Goal: Task Accomplishment & Management: Manage account settings

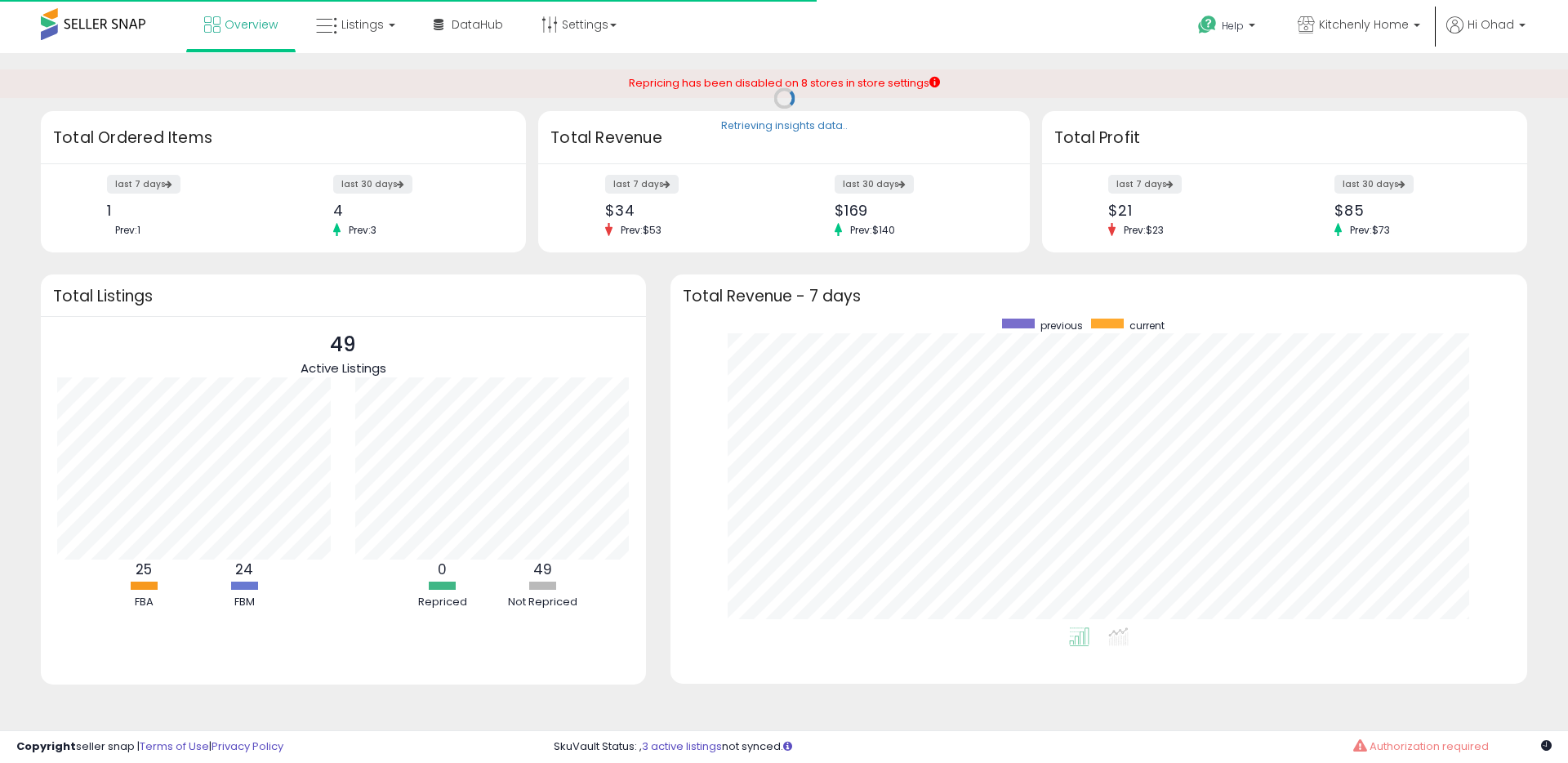
scroll to position [309, 824]
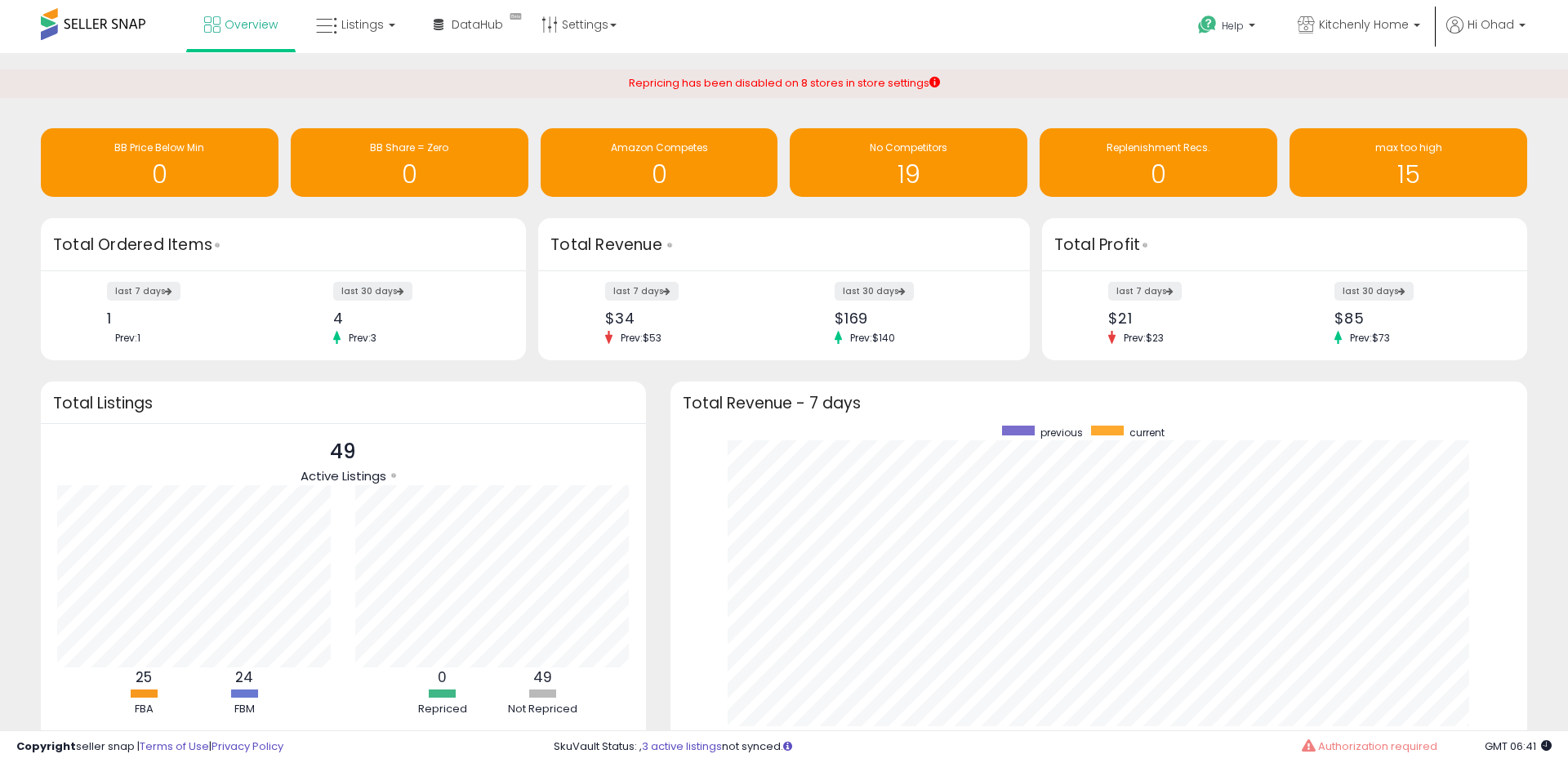
click at [1526, 34] on li "Hi Ohad Account Profile Stop impersonating" at bounding box center [1486, 37] width 91 height 40
click at [1505, 34] on p "Hi Ohad" at bounding box center [1486, 27] width 79 height 21
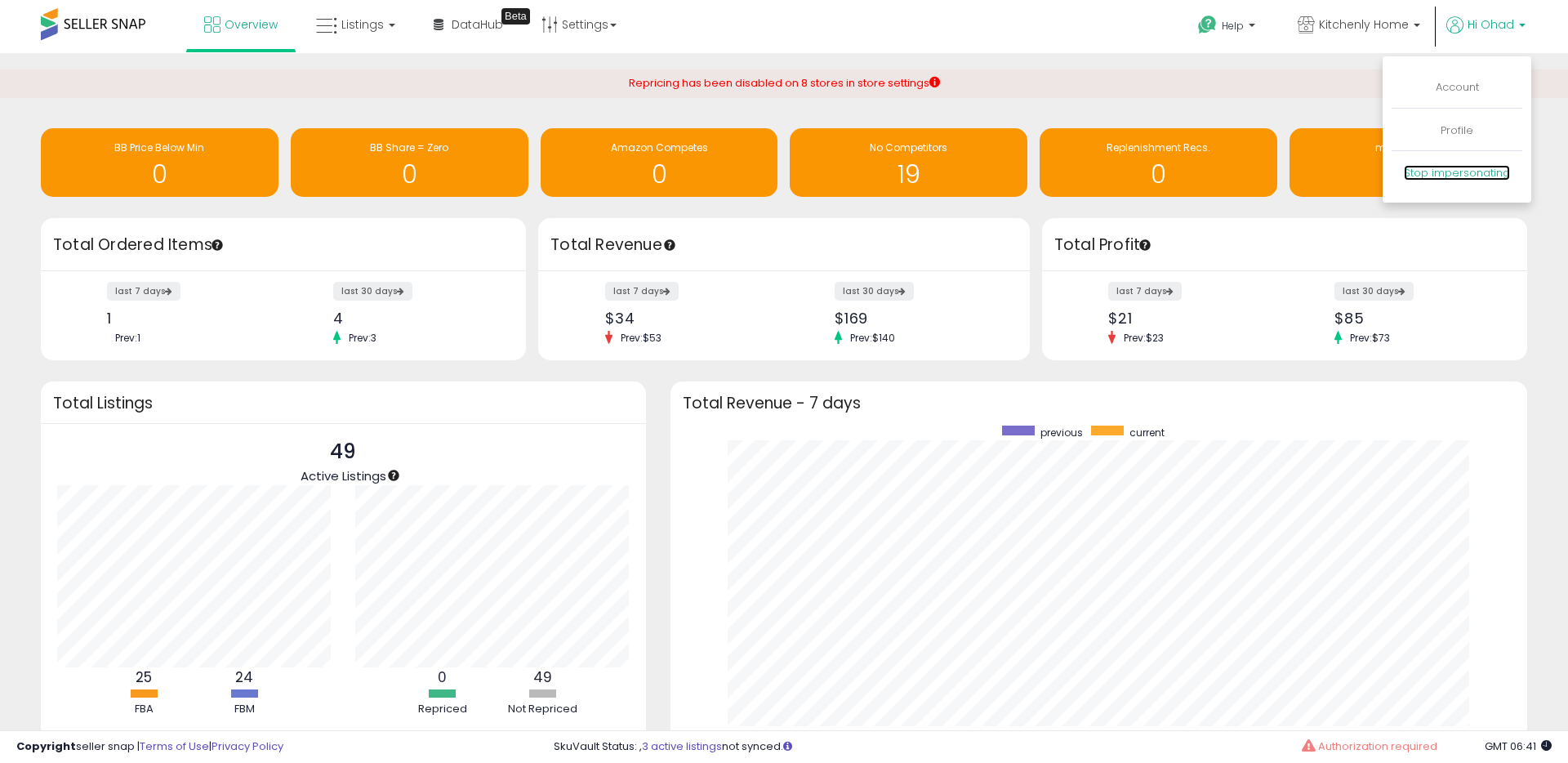
click at [1459, 172] on link "Stop impersonating" at bounding box center [1457, 173] width 107 height 16
